Goal: Navigation & Orientation: Find specific page/section

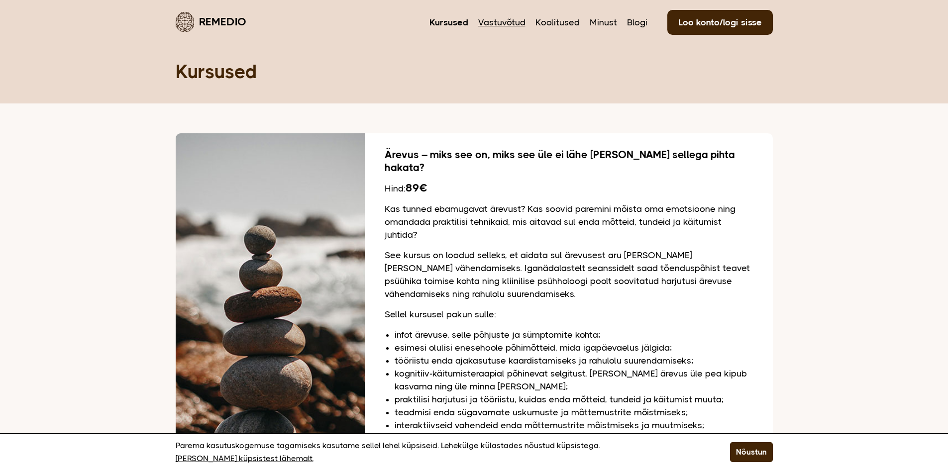
click at [519, 22] on link "Vastuvõtud" at bounding box center [501, 22] width 47 height 13
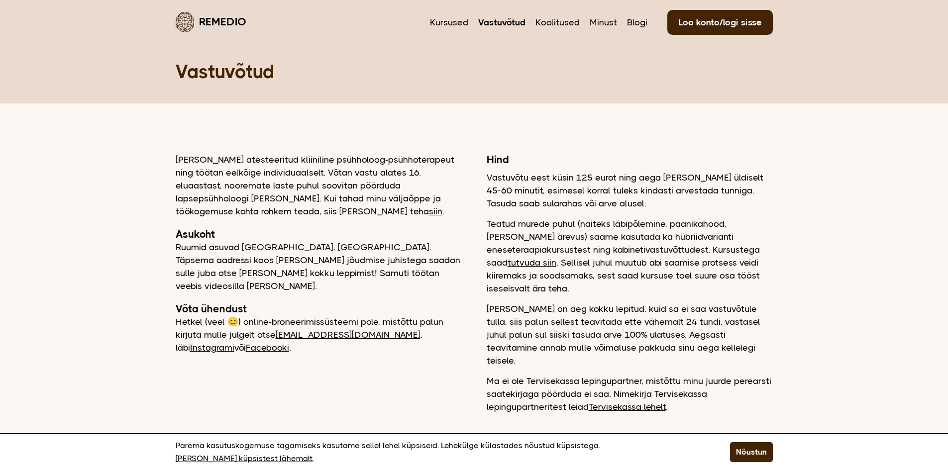
click at [626, 402] on link "Tervisekassa lehelt" at bounding box center [627, 407] width 77 height 10
click at [601, 20] on link "Minust" at bounding box center [603, 22] width 27 height 13
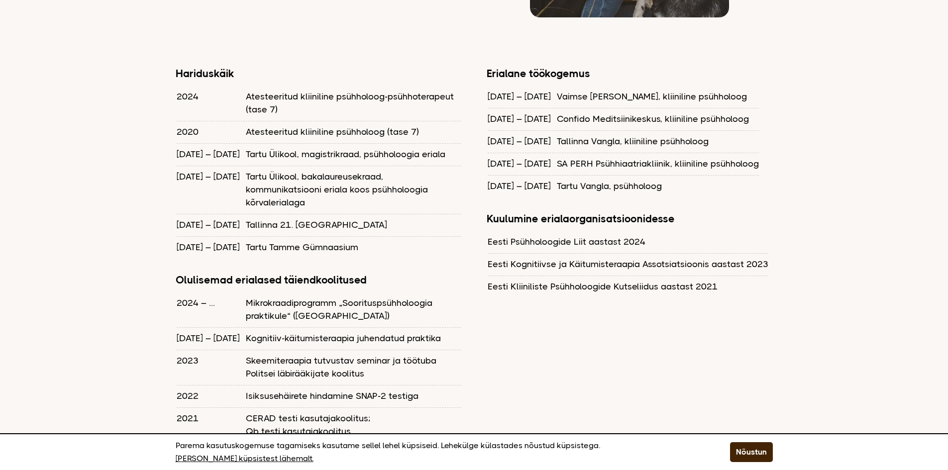
scroll to position [896, 0]
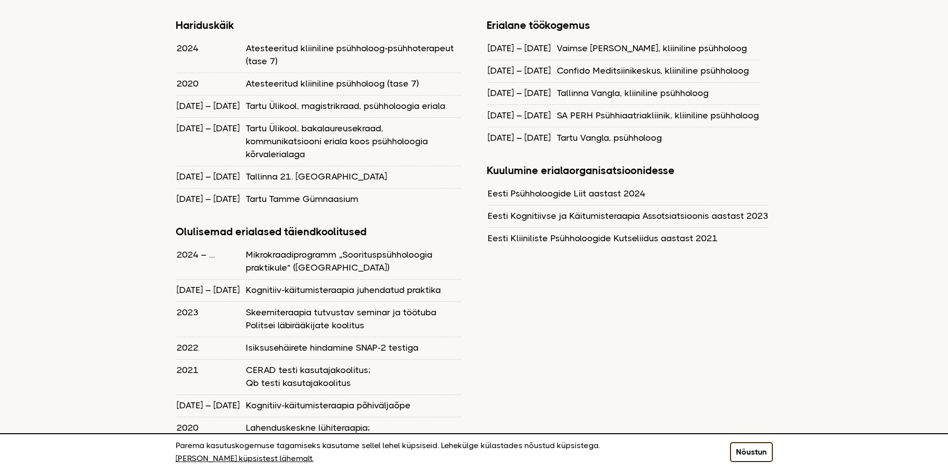
click at [758, 447] on button "Nõustun" at bounding box center [751, 452] width 43 height 20
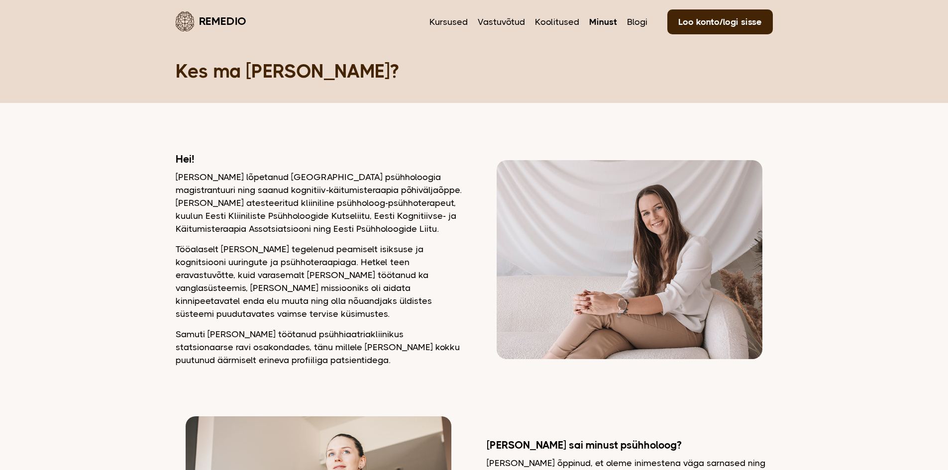
scroll to position [0, 0]
